Goal: Information Seeking & Learning: Learn about a topic

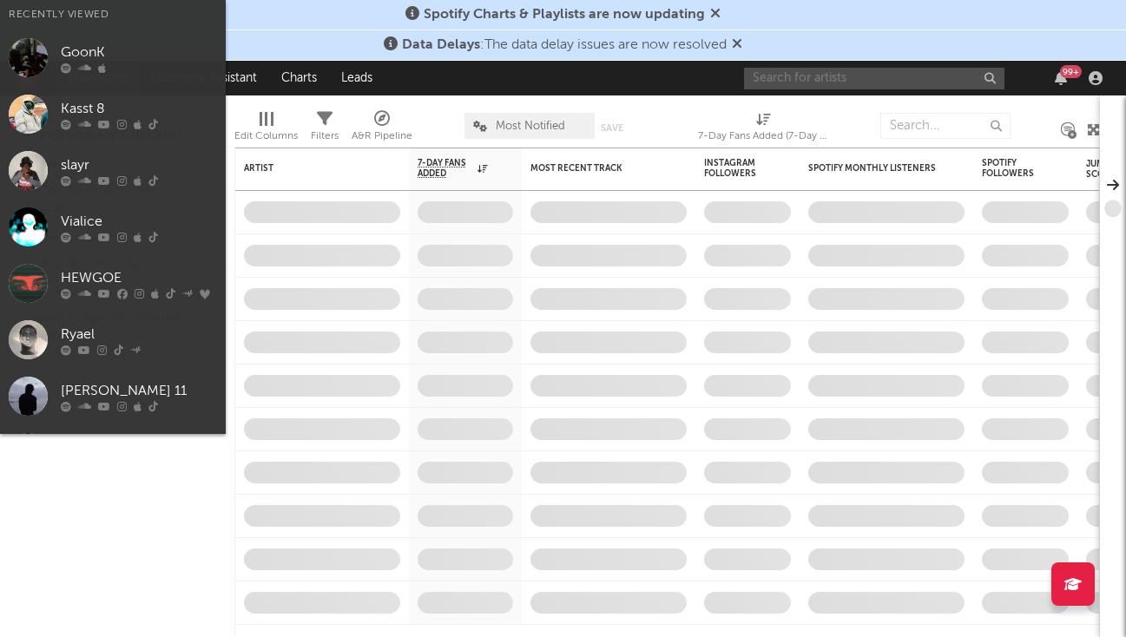
click at [828, 84] on input "text" at bounding box center [874, 79] width 261 height 22
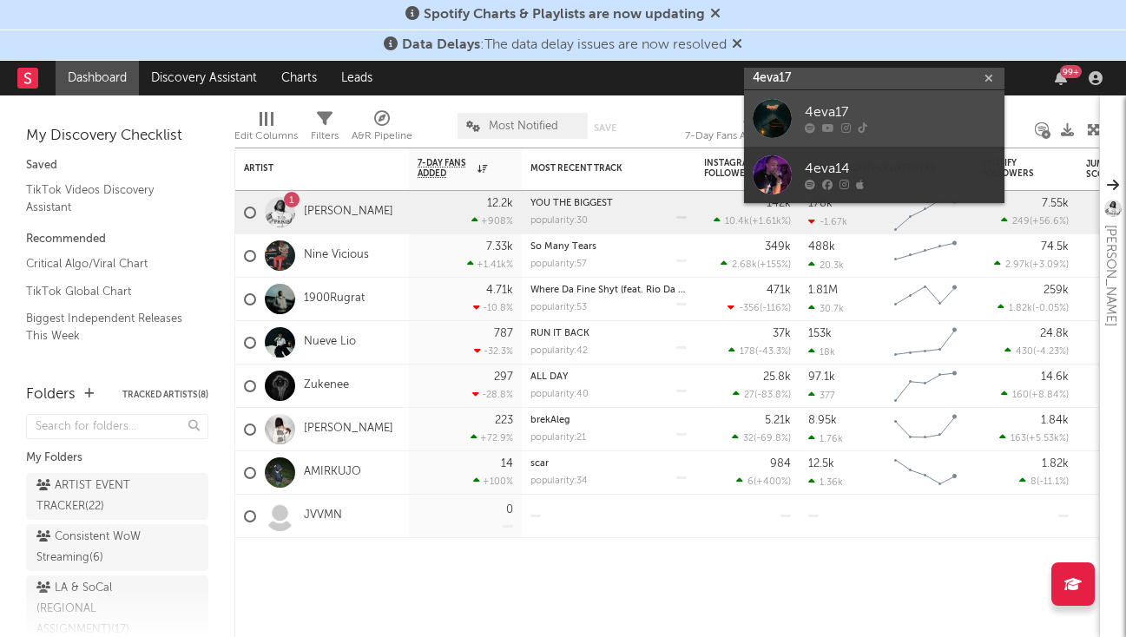
type input "4eva17"
click at [900, 116] on div "4eva17" at bounding box center [900, 112] width 191 height 21
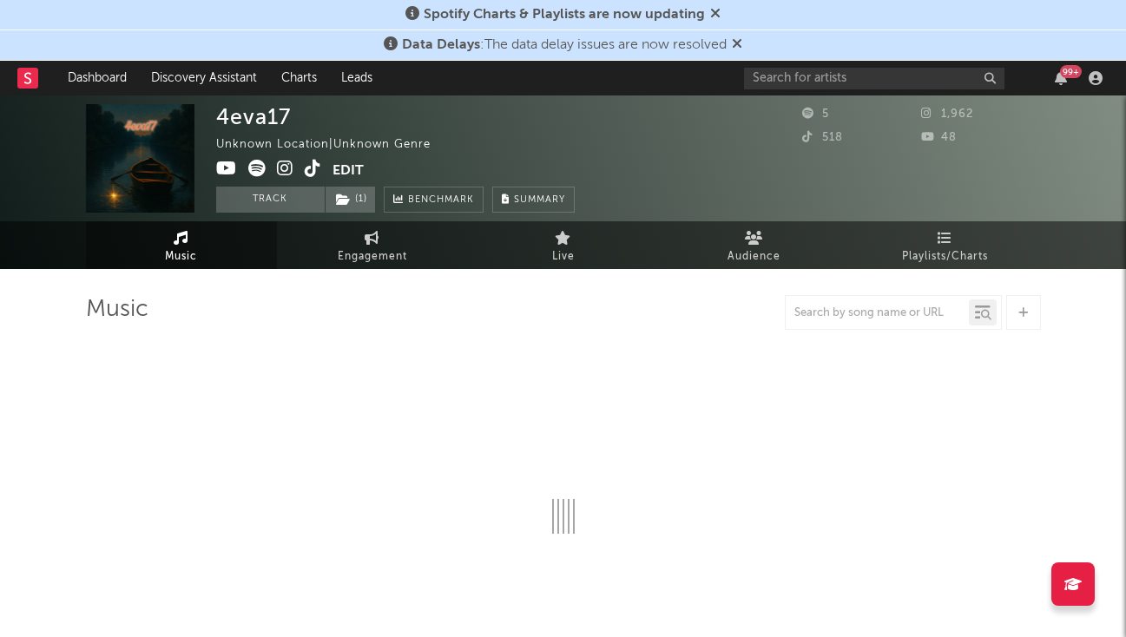
select select "1w"
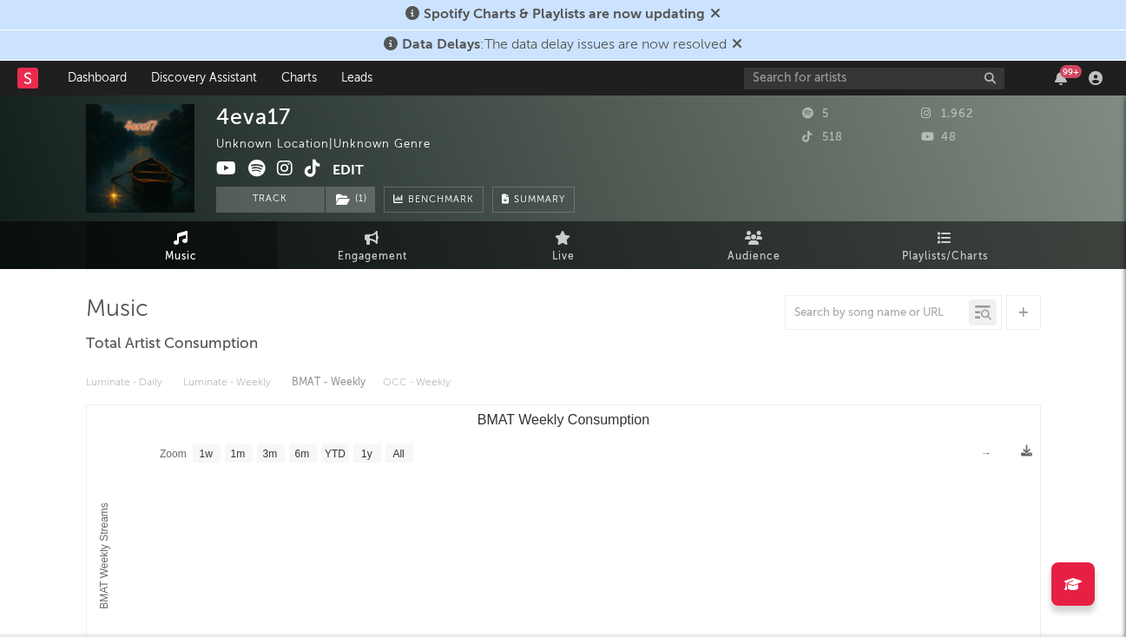
click at [288, 165] on icon at bounding box center [285, 168] width 16 height 17
click at [293, 168] on span at bounding box center [274, 171] width 116 height 22
click at [287, 168] on icon at bounding box center [285, 168] width 16 height 17
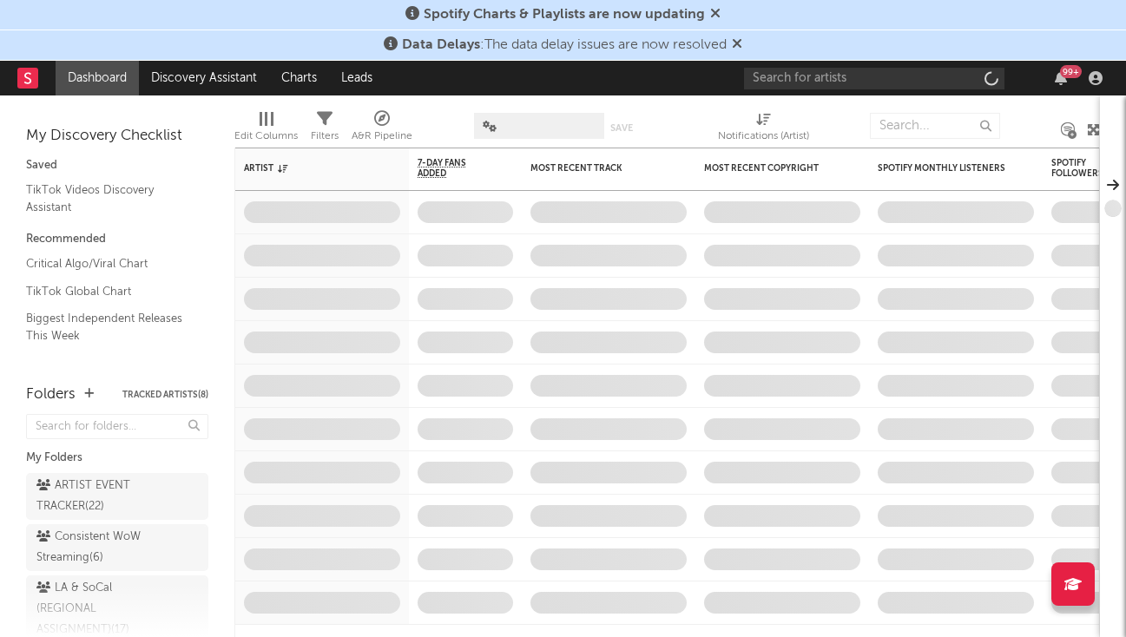
click at [806, 65] on div "99 +" at bounding box center [926, 78] width 365 height 35
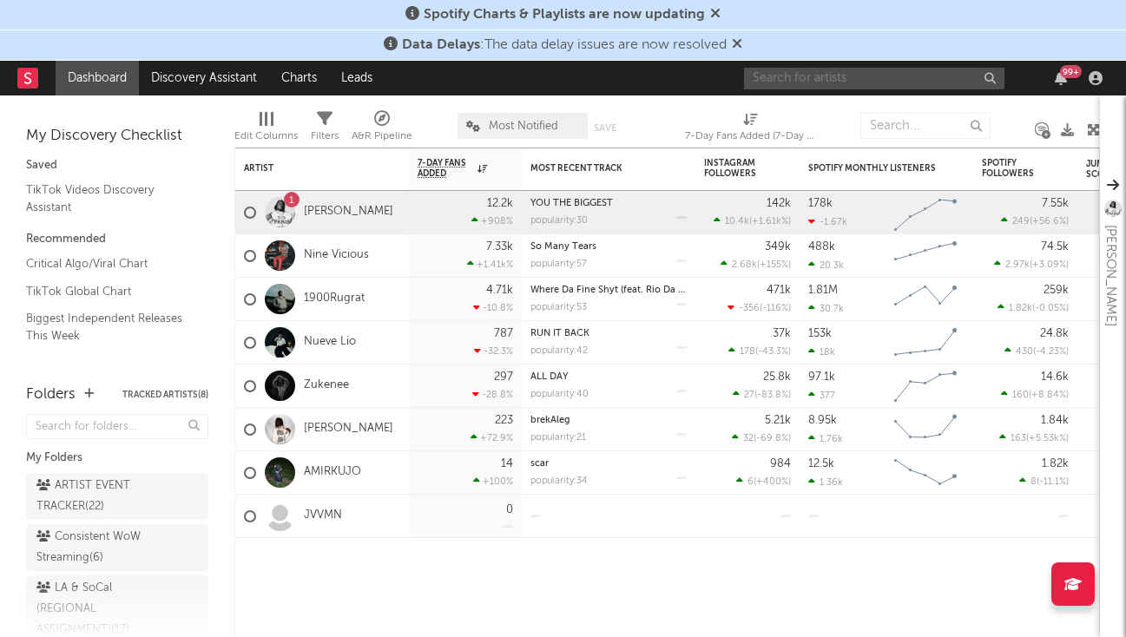
click at [801, 72] on input "text" at bounding box center [874, 79] width 261 height 22
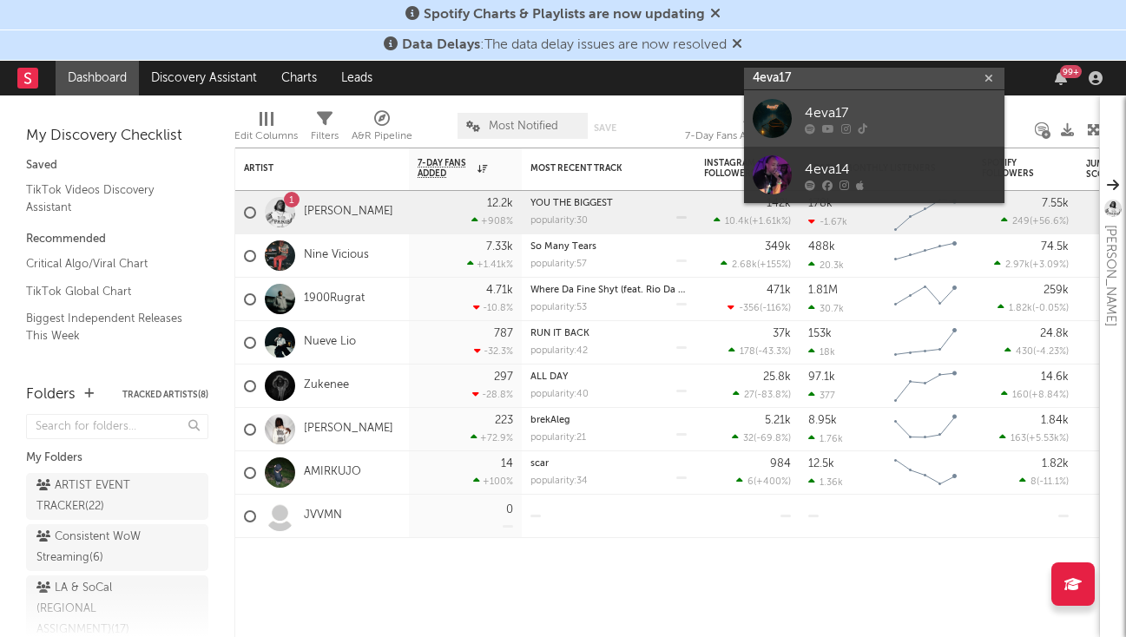
type input "4eva17"
click at [859, 119] on div "4eva17" at bounding box center [900, 112] width 191 height 21
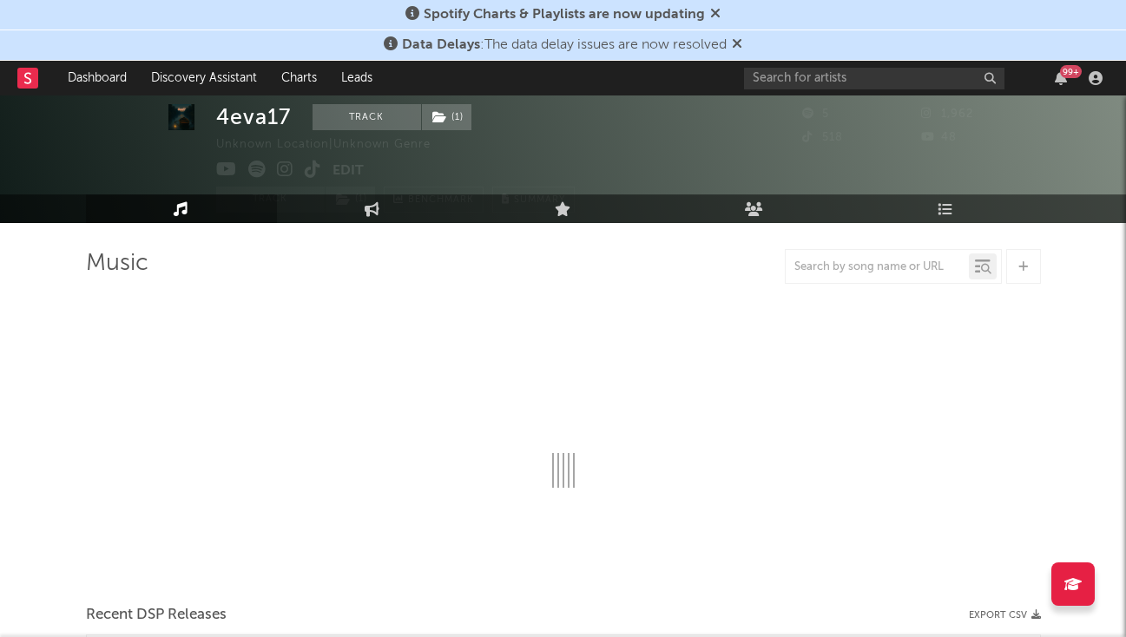
select select "1w"
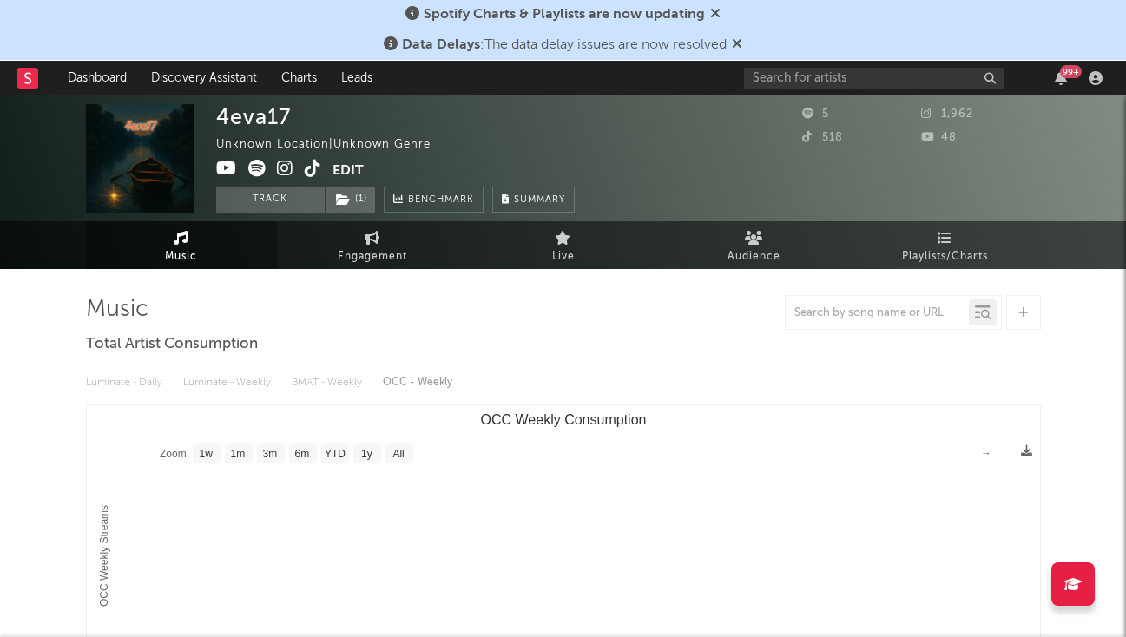
click at [314, 168] on icon at bounding box center [313, 168] width 16 height 17
